Goal: Use online tool/utility: Use online tool/utility

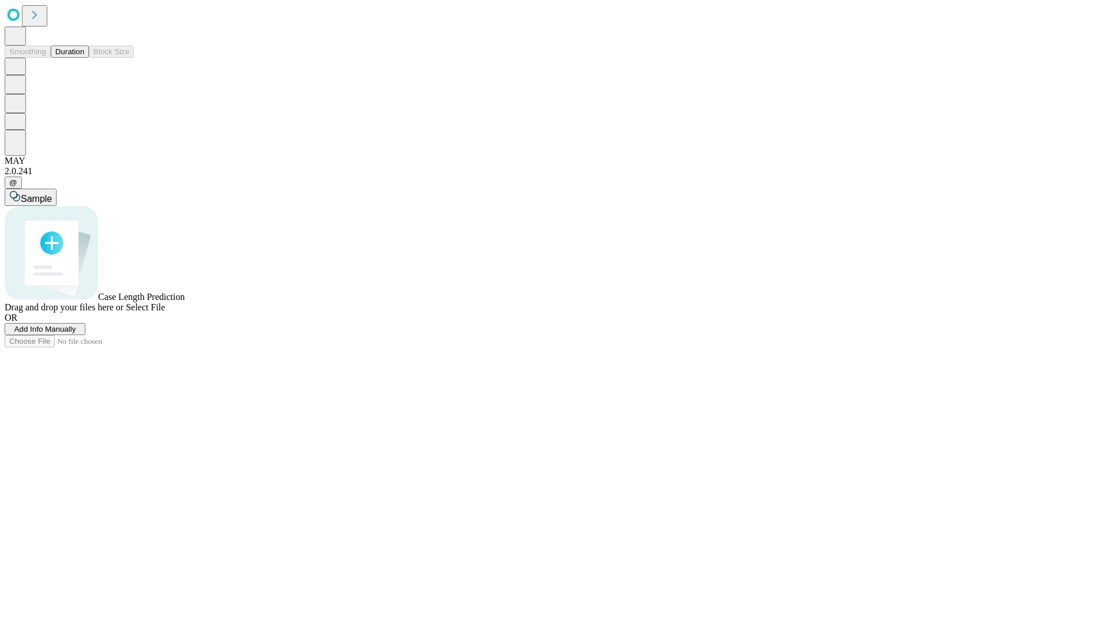
click at [84, 58] on button "Duration" at bounding box center [70, 52] width 38 height 12
click at [76, 334] on span "Add Info Manually" at bounding box center [45, 329] width 62 height 9
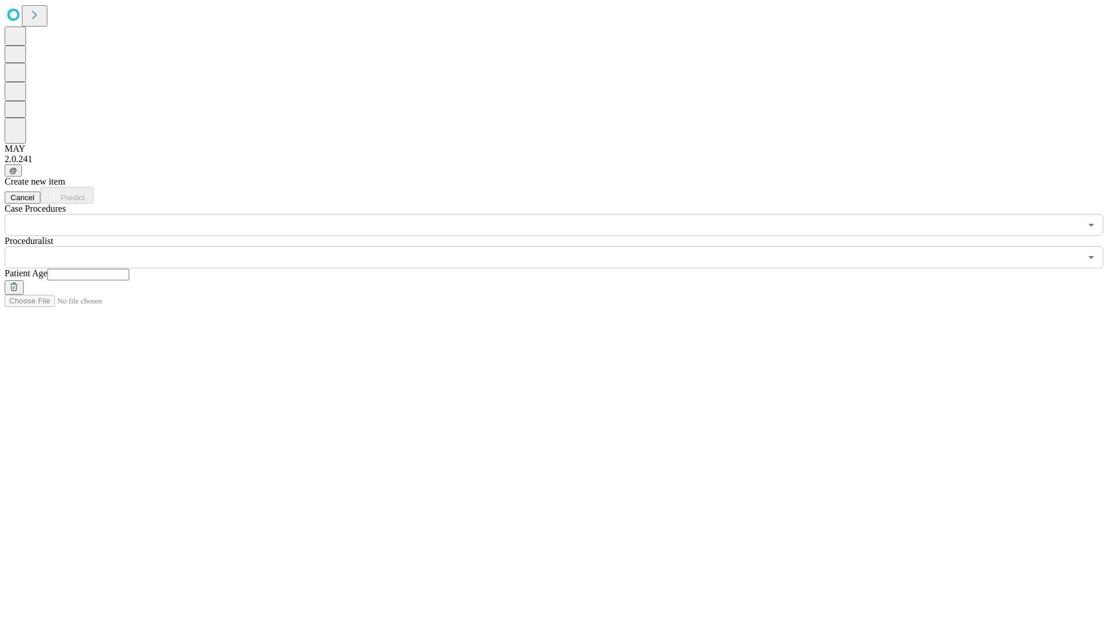
click at [129, 269] on input "text" at bounding box center [88, 275] width 82 height 12
type input "**"
click at [562, 246] on input "text" at bounding box center [543, 257] width 1076 height 22
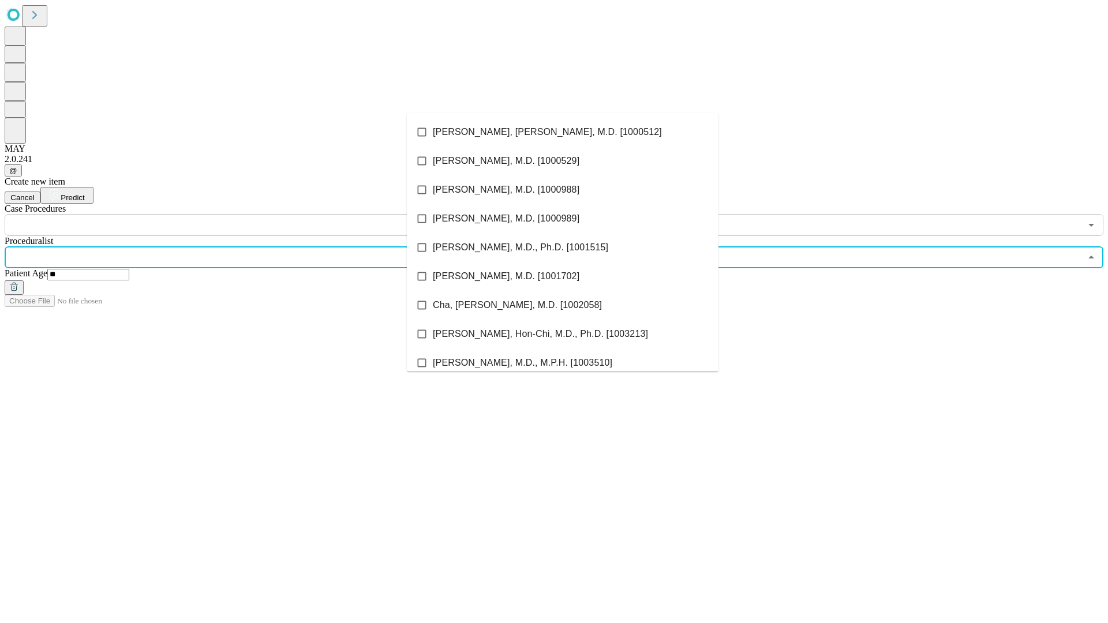
click at [563, 132] on li "[PERSON_NAME], [PERSON_NAME], M.D. [1000512]" at bounding box center [563, 132] width 312 height 29
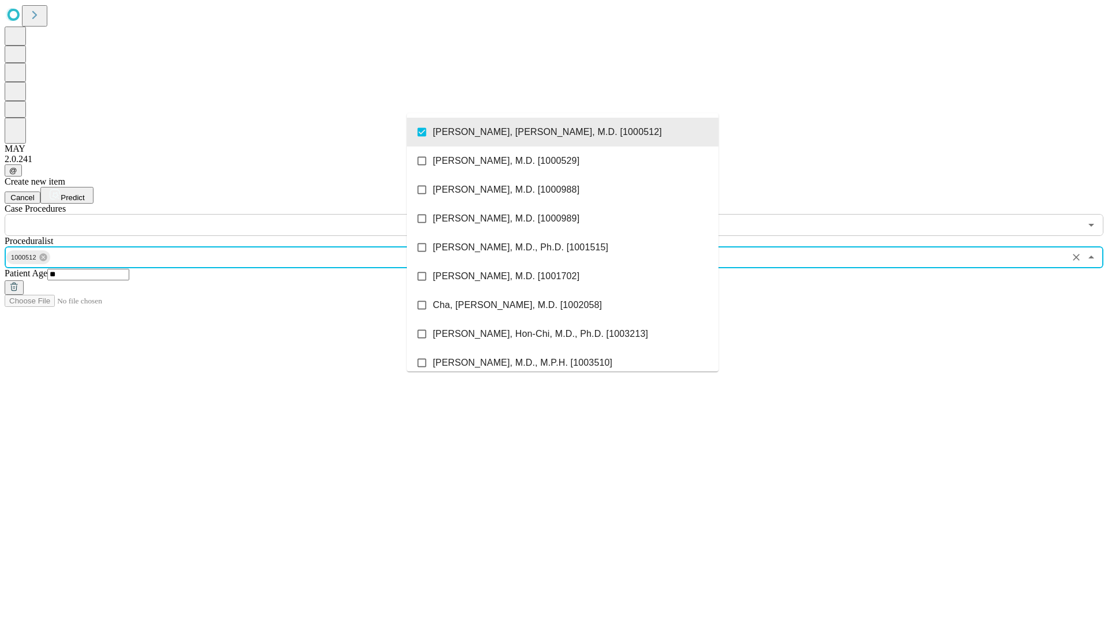
click at [242, 214] on input "text" at bounding box center [543, 225] width 1076 height 22
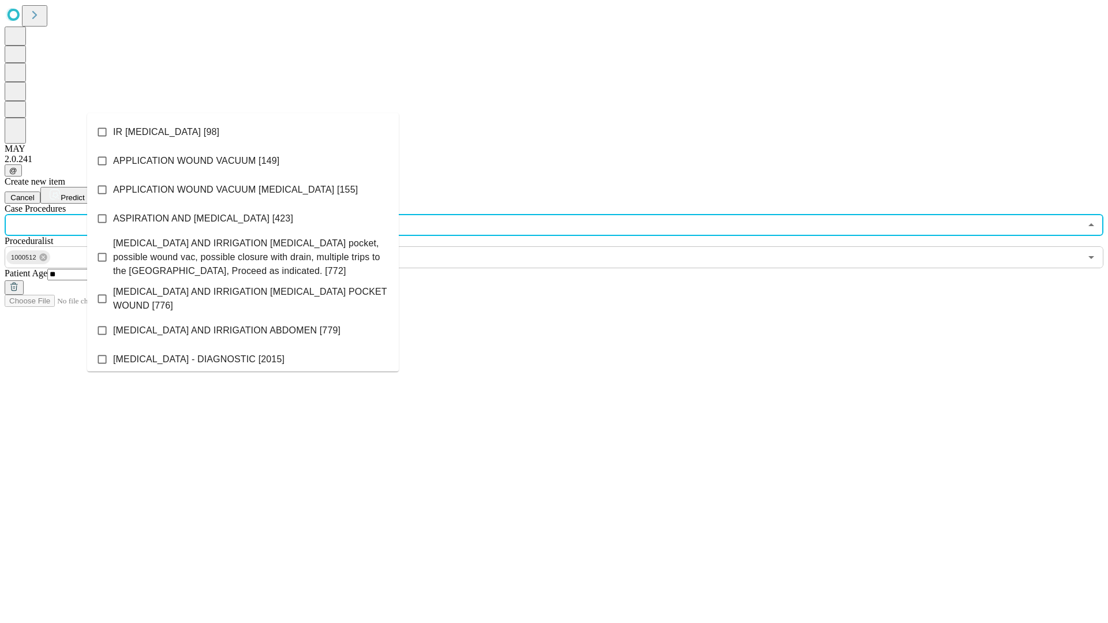
click at [243, 132] on li "IR [MEDICAL_DATA] [98]" at bounding box center [243, 132] width 312 height 29
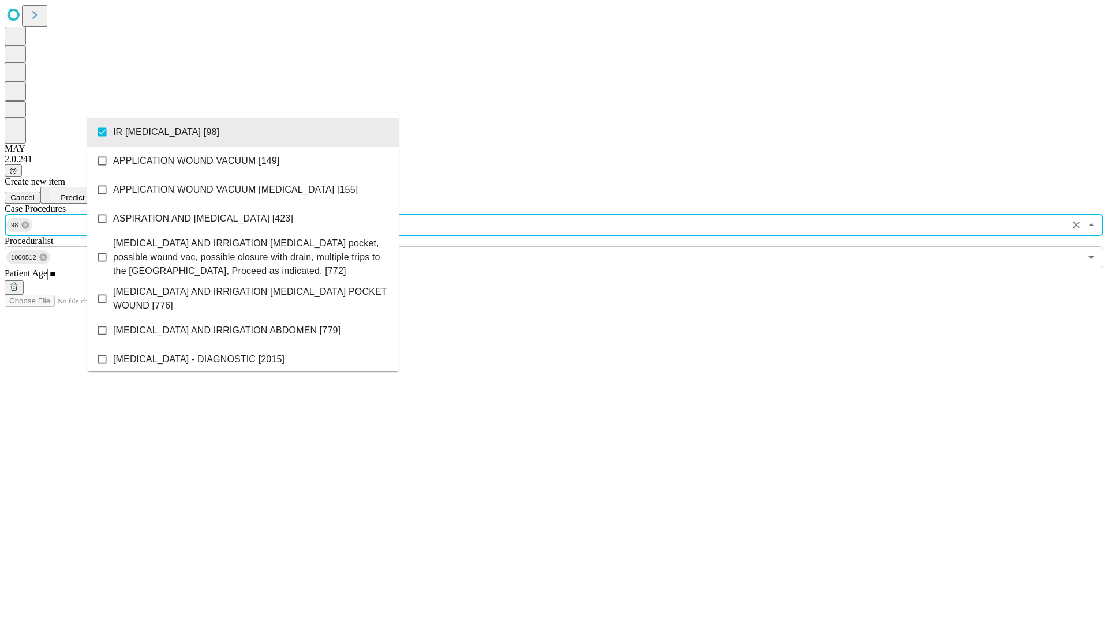
click at [84, 193] on span "Predict" at bounding box center [73, 197] width 24 height 9
